Goal: Information Seeking & Learning: Learn about a topic

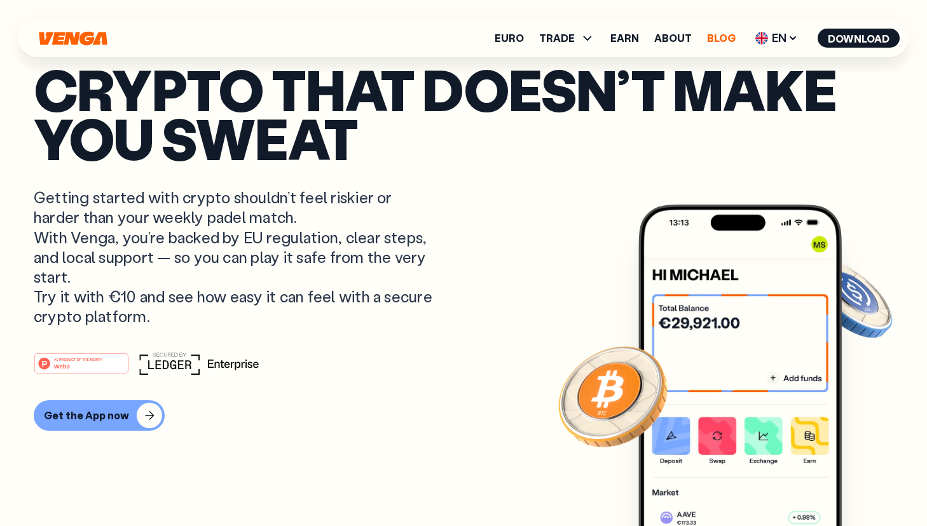
click at [727, 36] on link "Blog" at bounding box center [721, 38] width 29 height 10
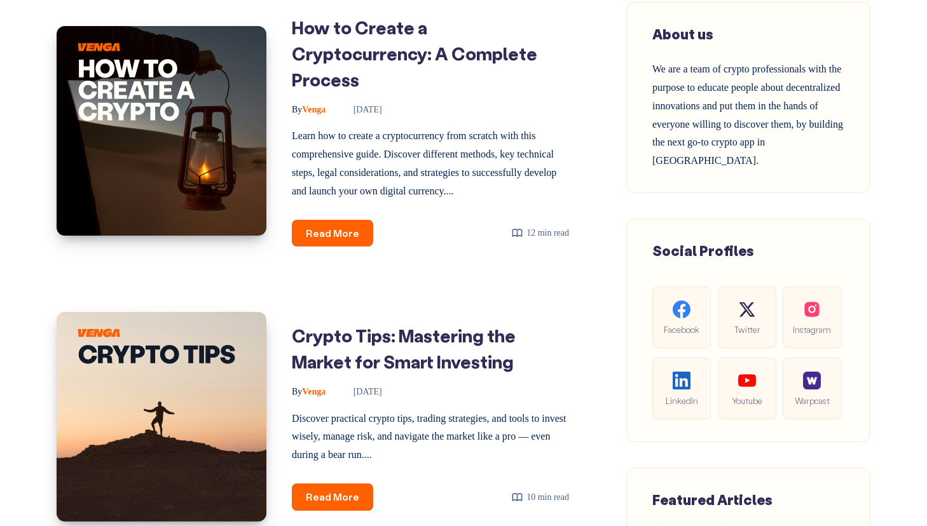
scroll to position [401, 0]
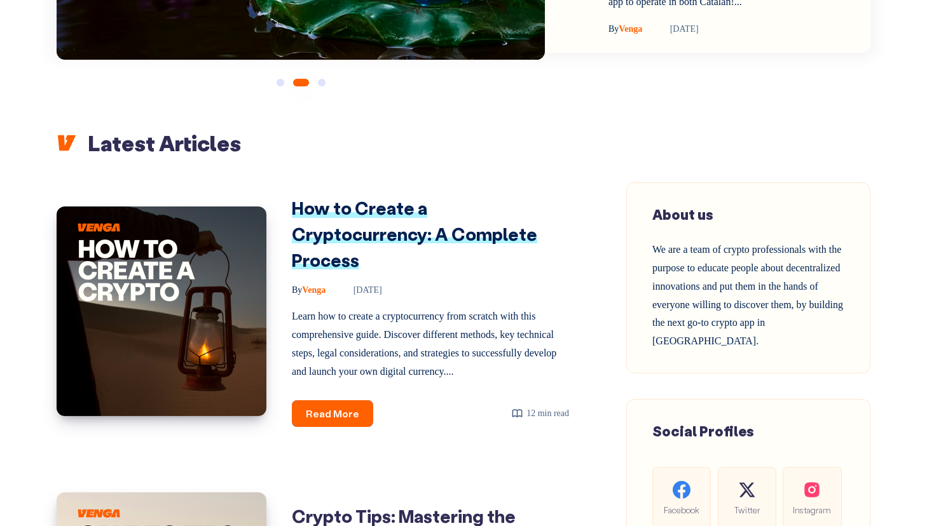
click at [363, 233] on link "How to Create a Cryptocurrency: A Complete Process" at bounding box center [414, 233] width 245 height 74
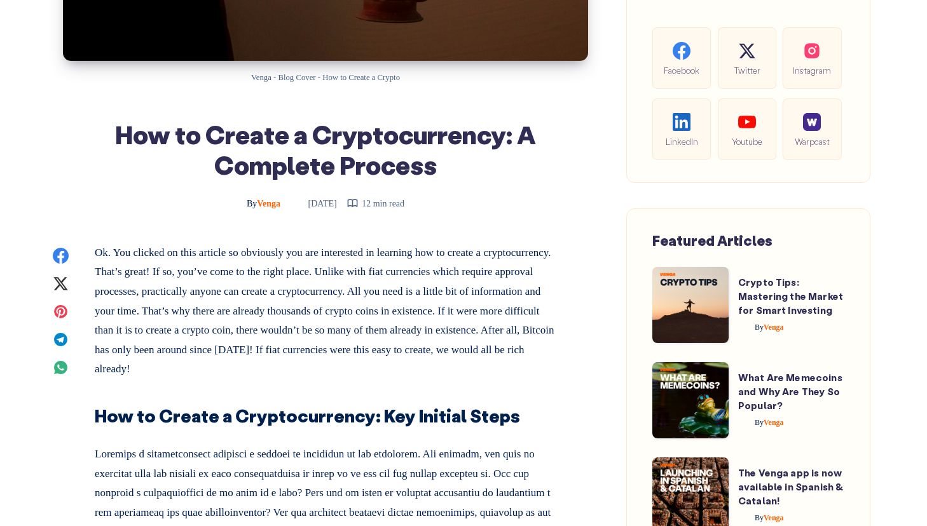
scroll to position [479, 0]
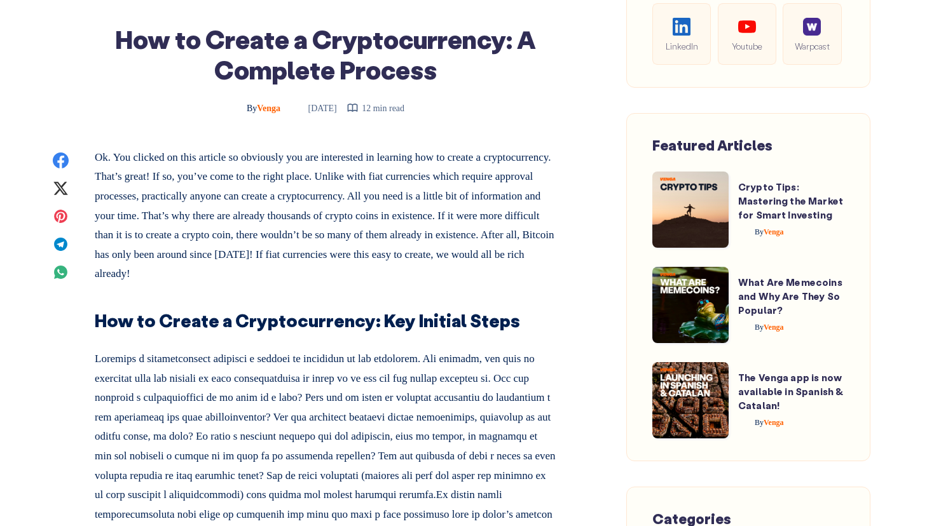
click at [411, 175] on p "Ok. You clicked on this article so obviously you are interested in learning how…" at bounding box center [326, 216] width 462 height 136
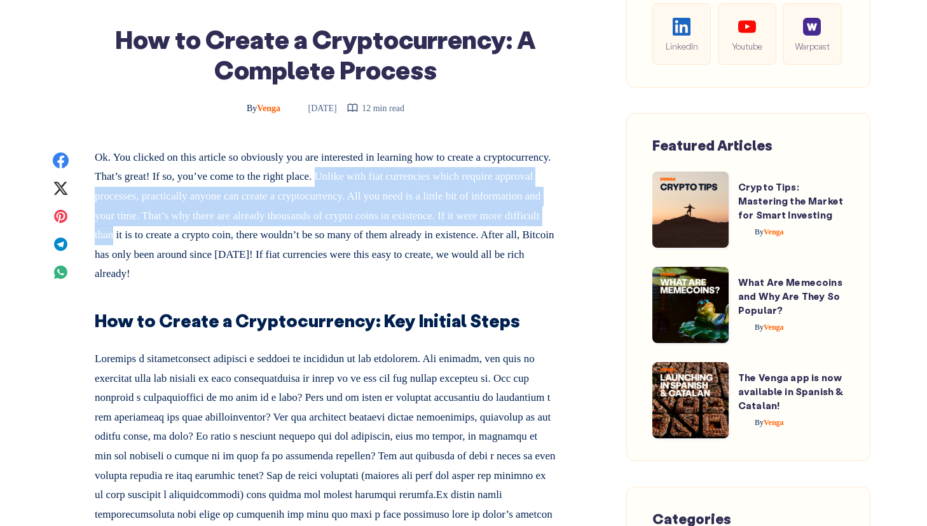
drag, startPoint x: 411, startPoint y: 175, endPoint x: 268, endPoint y: 227, distance: 152.0
click at [268, 227] on p "Ok. You clicked on this article so obviously you are interested in learning how…" at bounding box center [326, 216] width 462 height 136
click at [163, 228] on p "Ok. You clicked on this article so obviously you are interested in learning how…" at bounding box center [326, 216] width 462 height 136
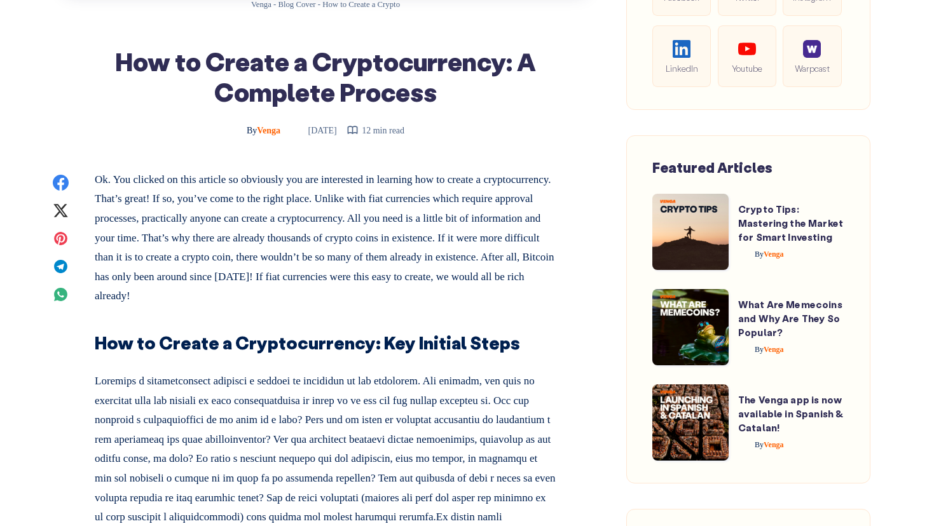
scroll to position [458, 0]
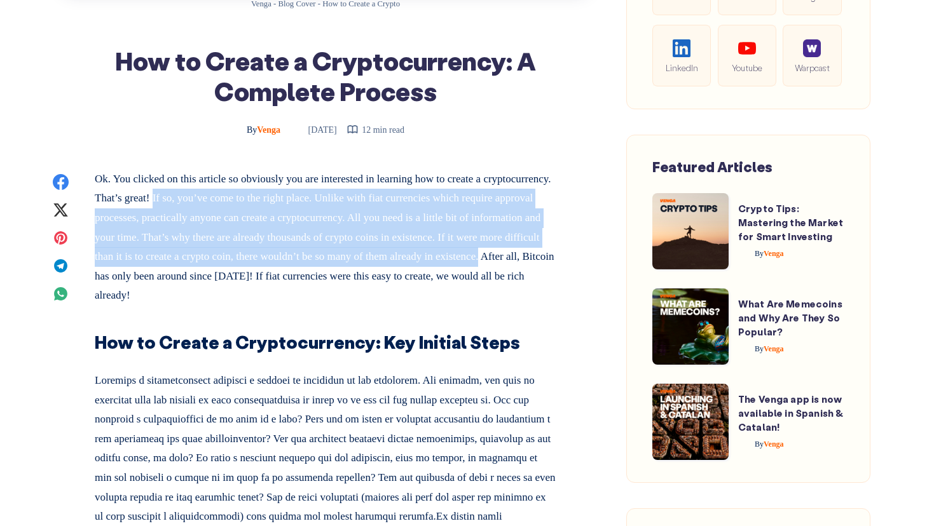
drag, startPoint x: 232, startPoint y: 274, endPoint x: 233, endPoint y: 206, distance: 68.0
click at [233, 206] on p "Ok. You clicked on this article so obviously you are interested in learning how…" at bounding box center [326, 238] width 462 height 136
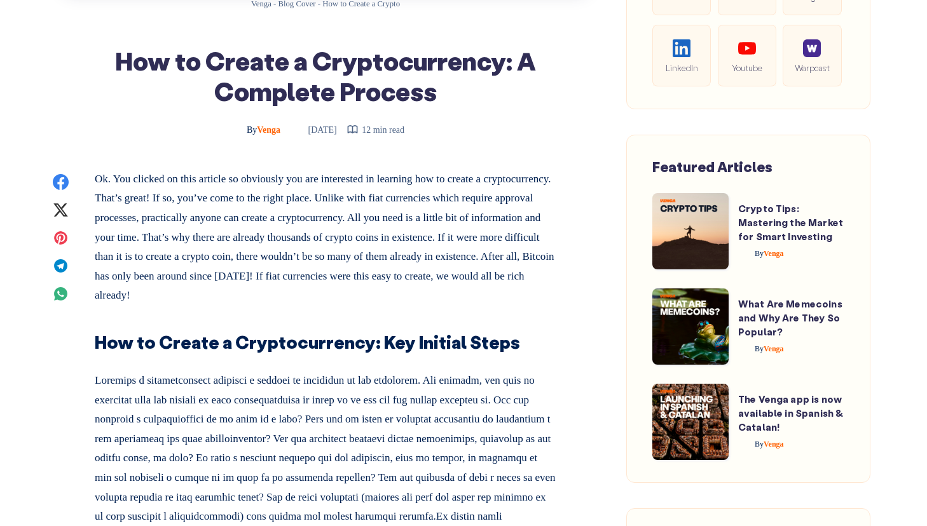
click at [291, 246] on p "Ok. You clicked on this article so obviously you are interested in learning how…" at bounding box center [326, 238] width 462 height 136
click at [418, 200] on p "Ok. You clicked on this article so obviously you are interested in learning how…" at bounding box center [326, 238] width 462 height 136
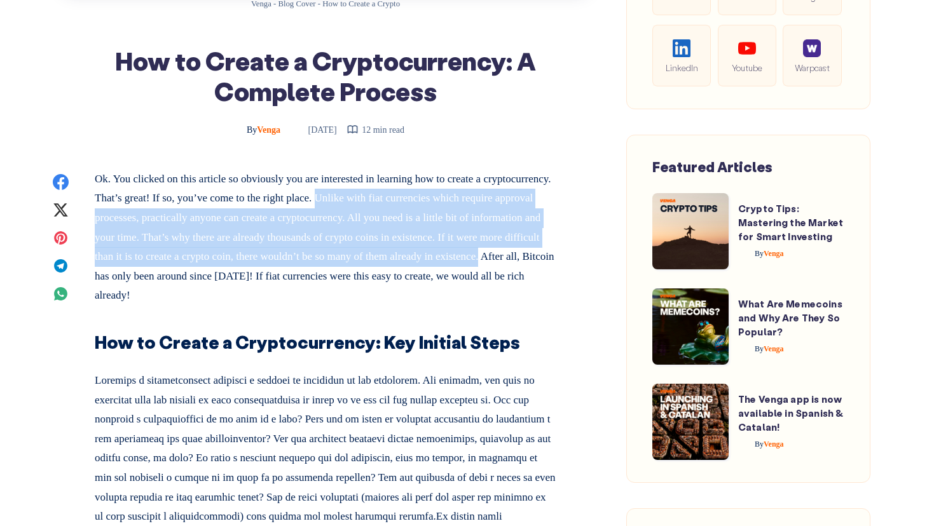
drag, startPoint x: 418, startPoint y: 200, endPoint x: 229, endPoint y: 272, distance: 202.0
click at [229, 272] on p "Ok. You clicked on this article so obviously you are interested in learning how…" at bounding box center [326, 238] width 462 height 136
copy p "Unlike with fiat currencies which require approval processes, practically anyon…"
